Goal: Register for event/course

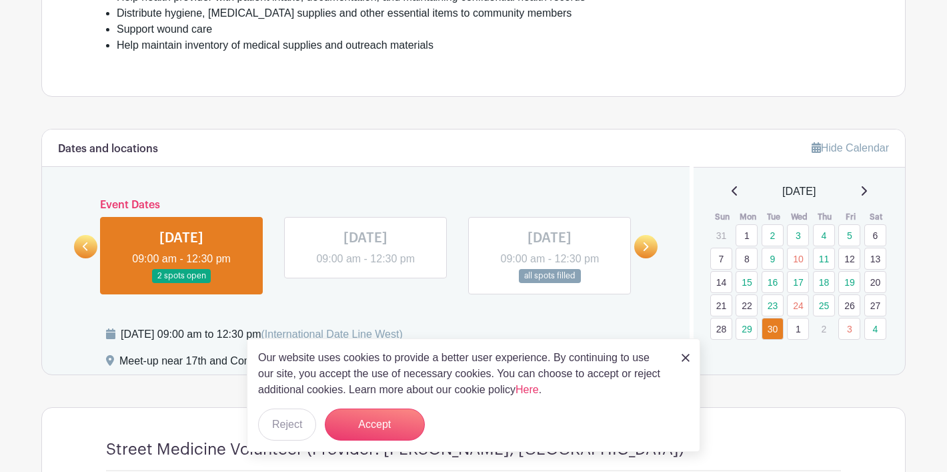
scroll to position [626, 0]
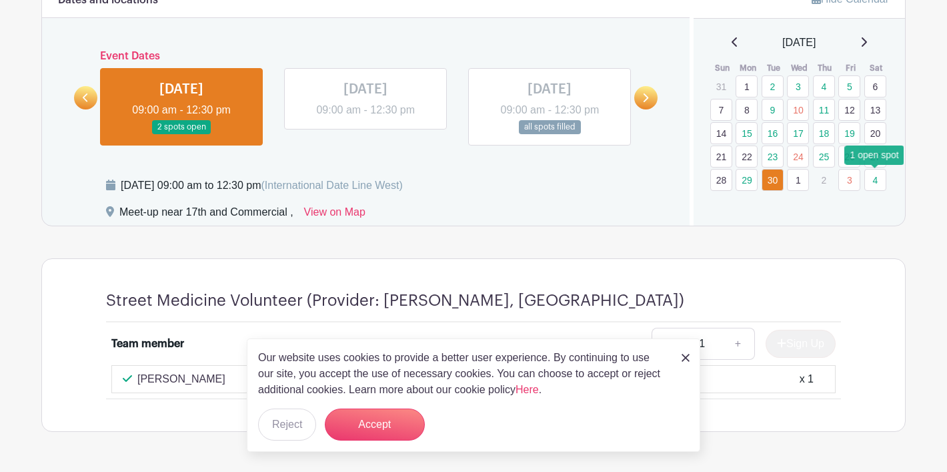
click at [879, 185] on link "4" at bounding box center [876, 180] width 22 height 22
click at [650, 103] on link at bounding box center [645, 97] width 23 height 23
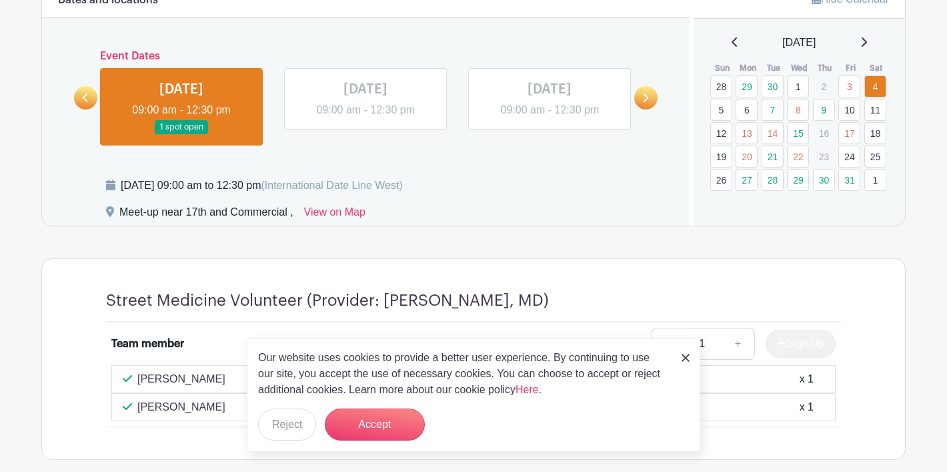
click at [648, 100] on icon at bounding box center [645, 98] width 6 height 10
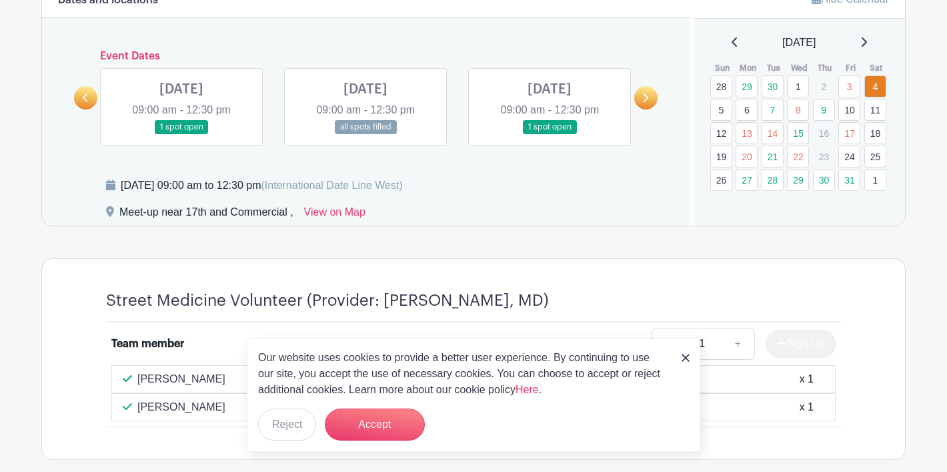
click at [648, 100] on icon at bounding box center [645, 98] width 6 height 10
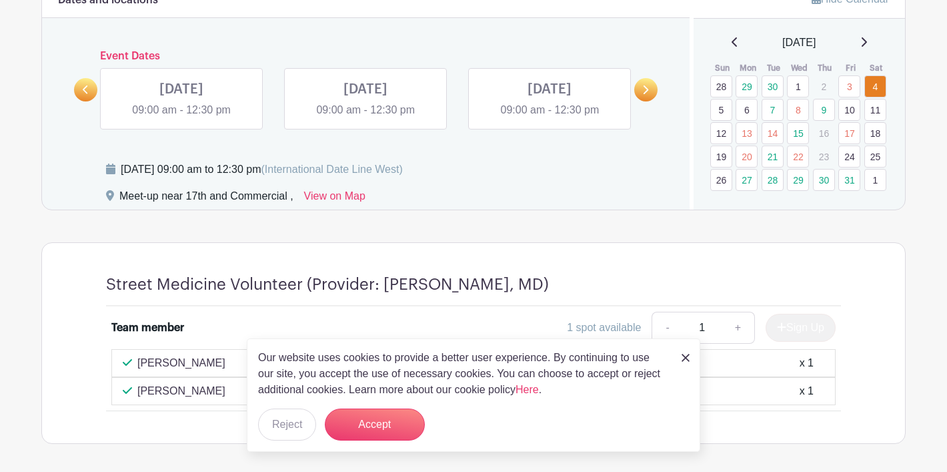
click at [648, 100] on link at bounding box center [645, 89] width 23 height 23
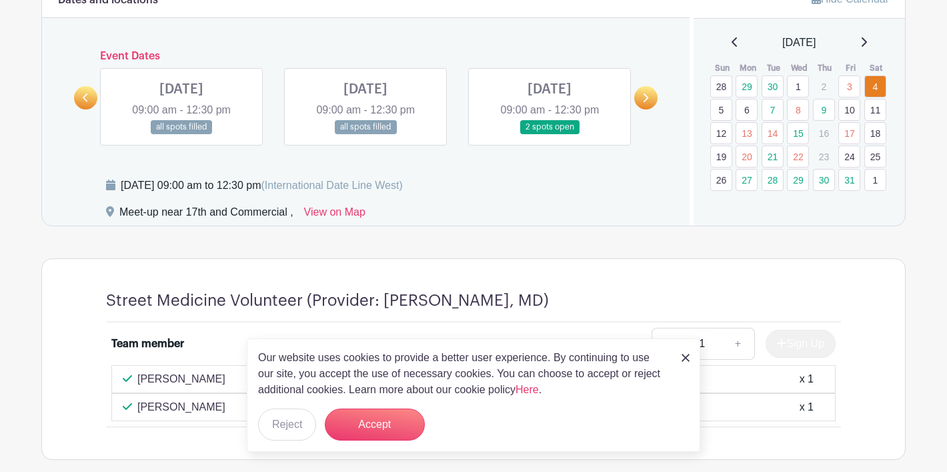
click at [648, 100] on icon at bounding box center [645, 98] width 6 height 10
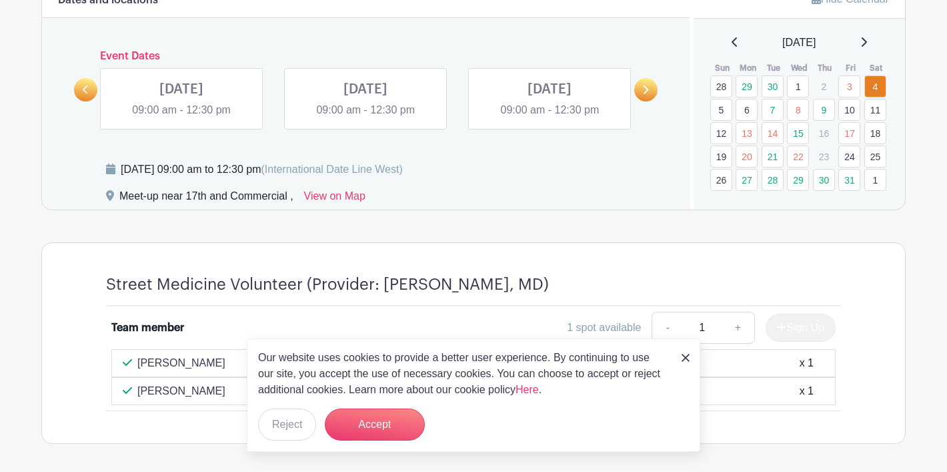
click at [648, 100] on link at bounding box center [645, 89] width 23 height 23
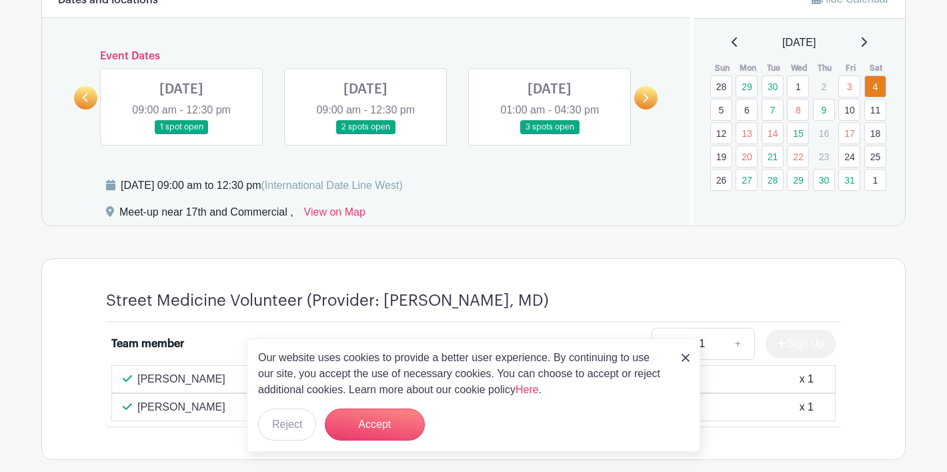
click at [648, 100] on icon at bounding box center [645, 98] width 6 height 10
click at [865, 44] on div "[DATE]" at bounding box center [800, 43] width 180 height 16
click at [873, 43] on div "[DATE]" at bounding box center [800, 43] width 180 height 16
click at [867, 38] on icon at bounding box center [864, 42] width 7 height 11
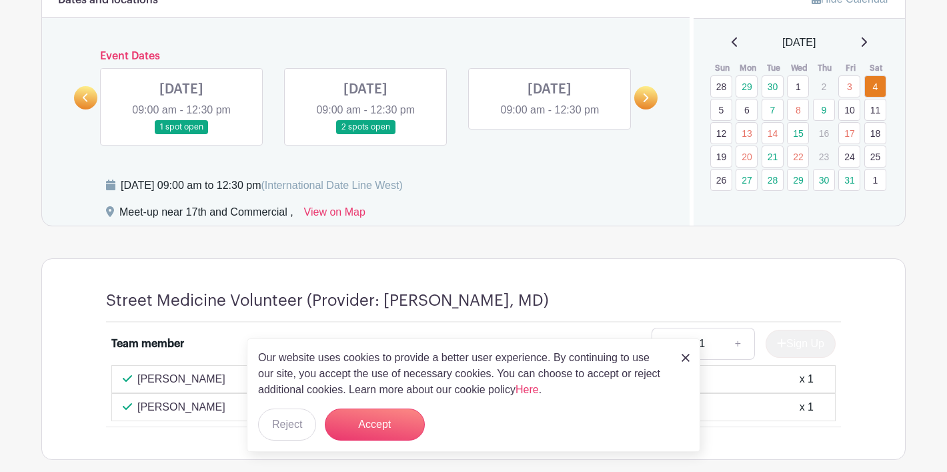
click at [867, 38] on icon at bounding box center [864, 42] width 7 height 11
click at [638, 105] on link at bounding box center [645, 97] width 23 height 23
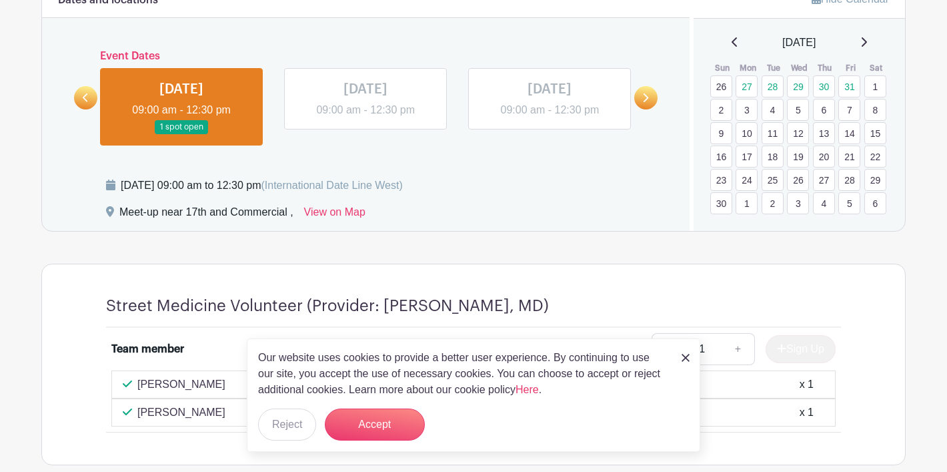
scroll to position [703, 0]
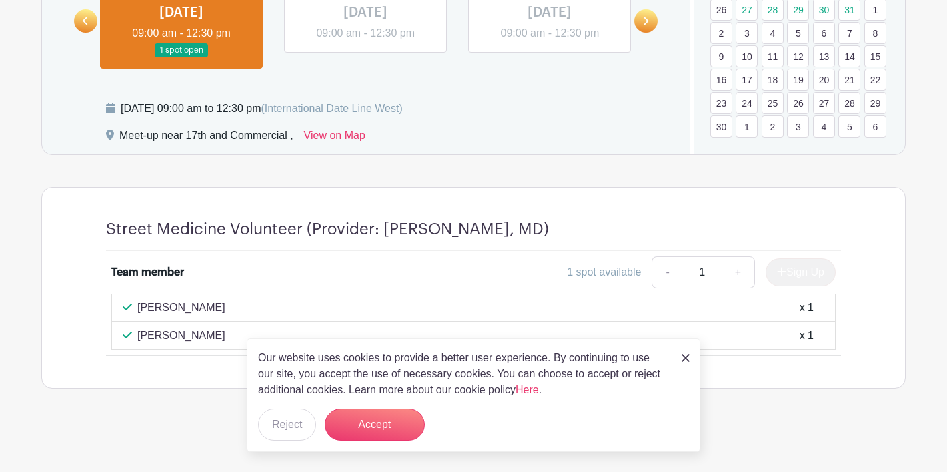
click at [652, 17] on link at bounding box center [645, 20] width 23 height 23
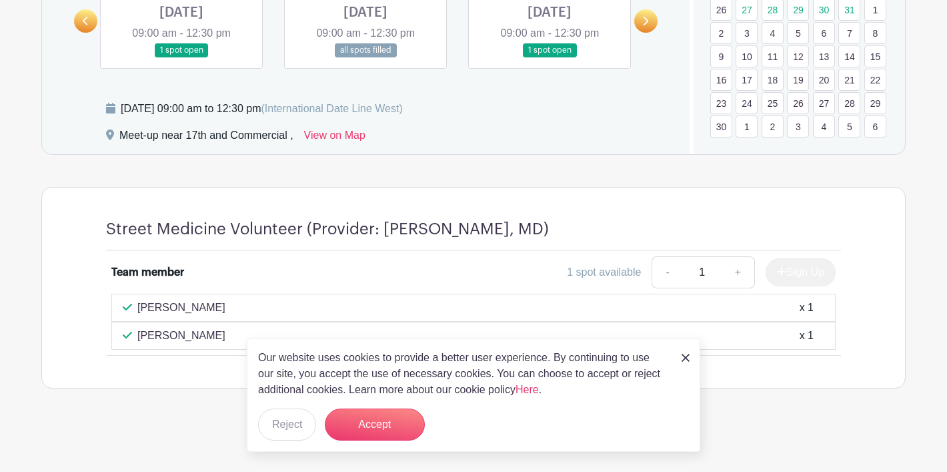
click at [181, 57] on link at bounding box center [181, 57] width 0 height 0
click at [550, 57] on link at bounding box center [550, 57] width 0 height 0
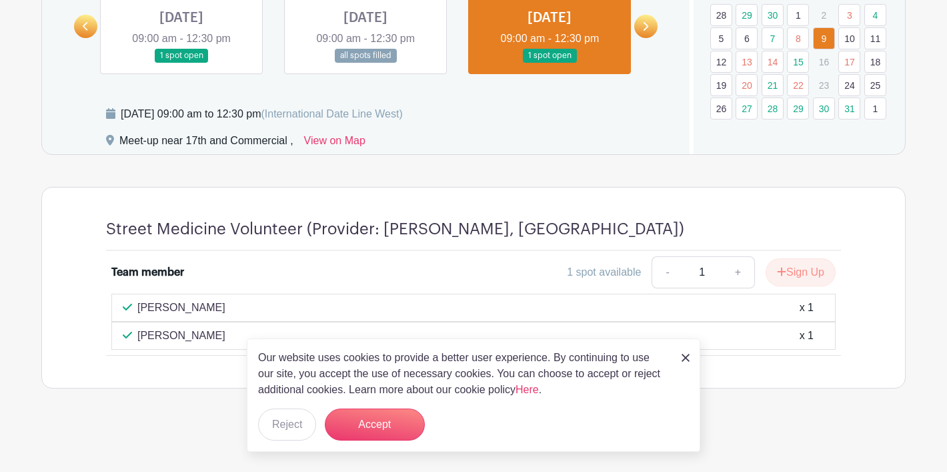
scroll to position [675, 0]
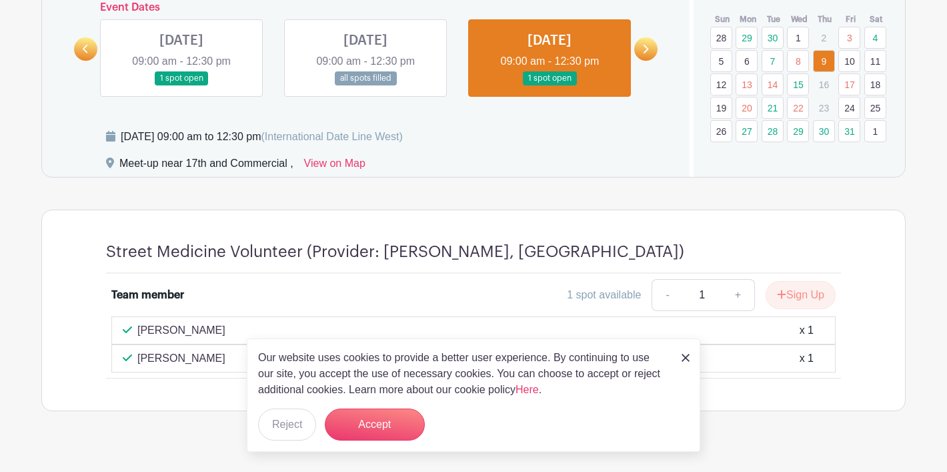
click at [181, 85] on link at bounding box center [181, 85] width 0 height 0
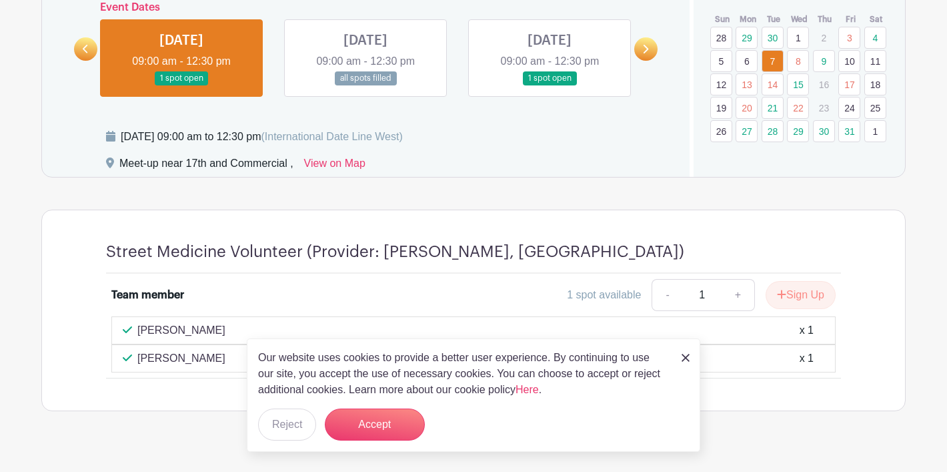
click at [687, 356] on img at bounding box center [686, 358] width 8 height 8
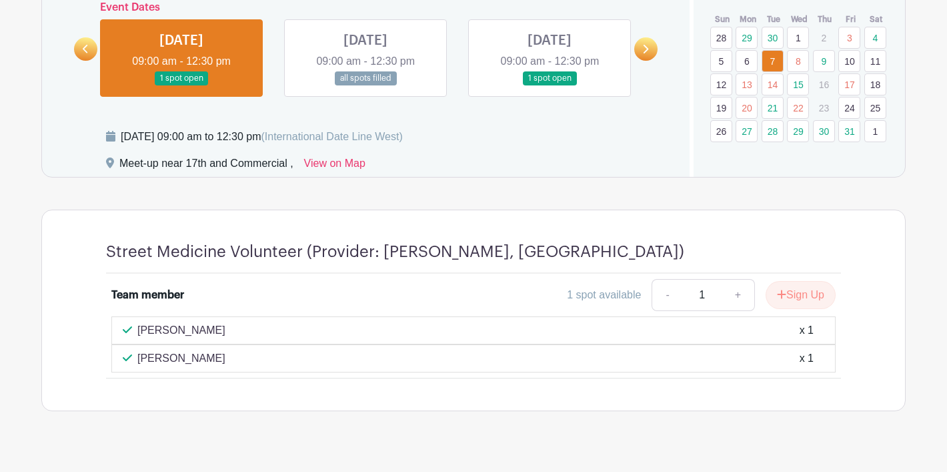
click at [652, 47] on link at bounding box center [645, 48] width 23 height 23
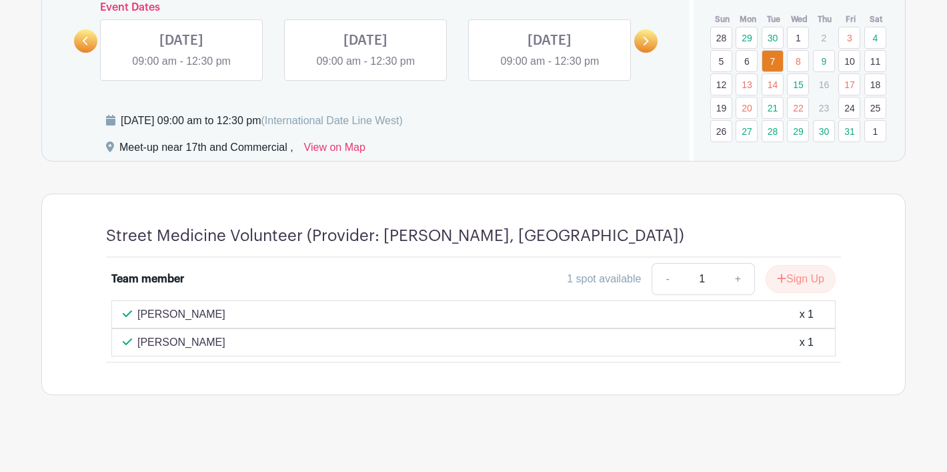
click at [652, 47] on link at bounding box center [645, 40] width 23 height 23
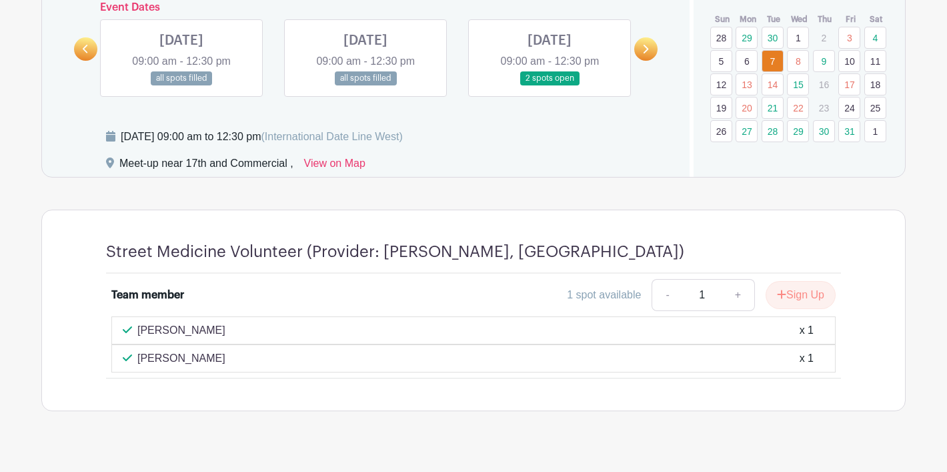
click at [550, 85] on link at bounding box center [550, 85] width 0 height 0
